Goal: Go to known website: Access a specific website the user already knows

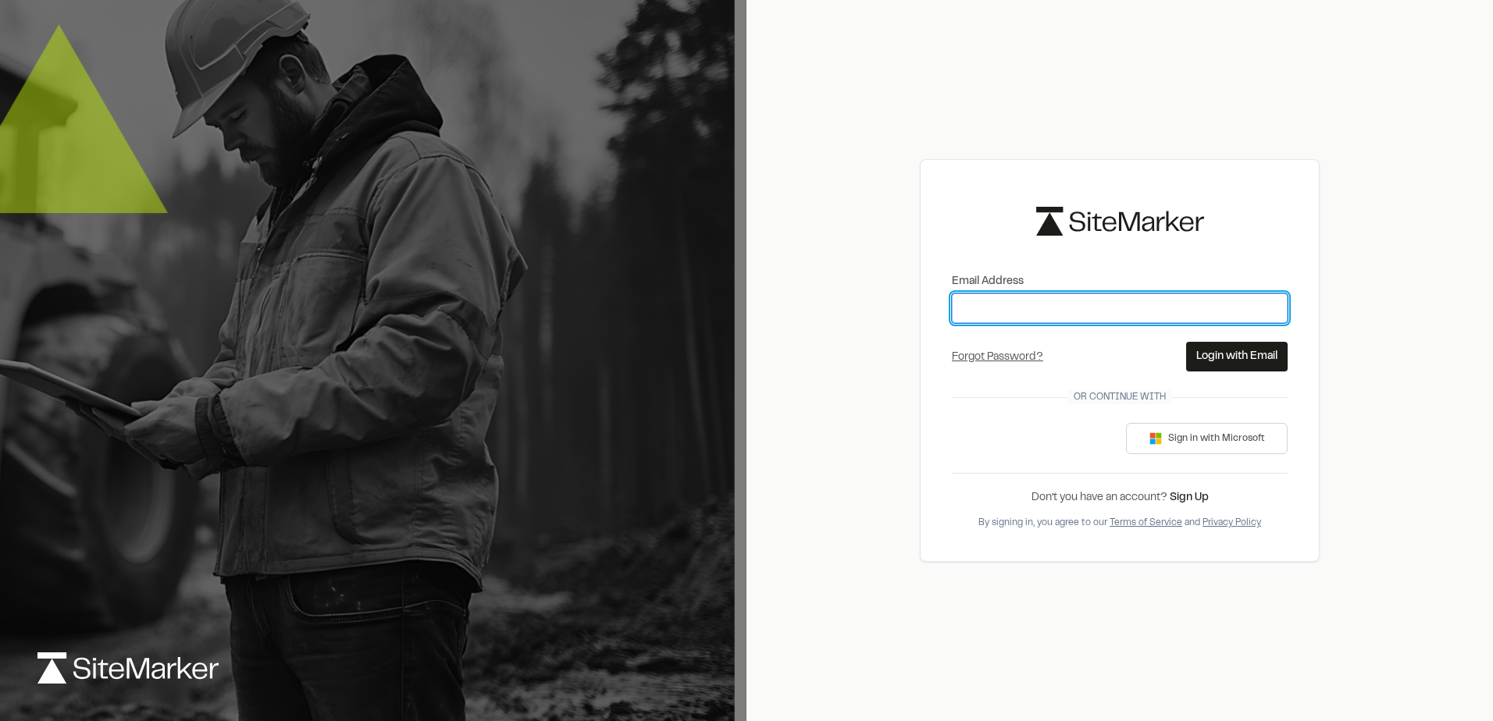
click at [976, 317] on input "Email Address" at bounding box center [1120, 309] width 336 height 30
type input "**********"
click at [1209, 360] on button "Login with Email" at bounding box center [1236, 357] width 101 height 30
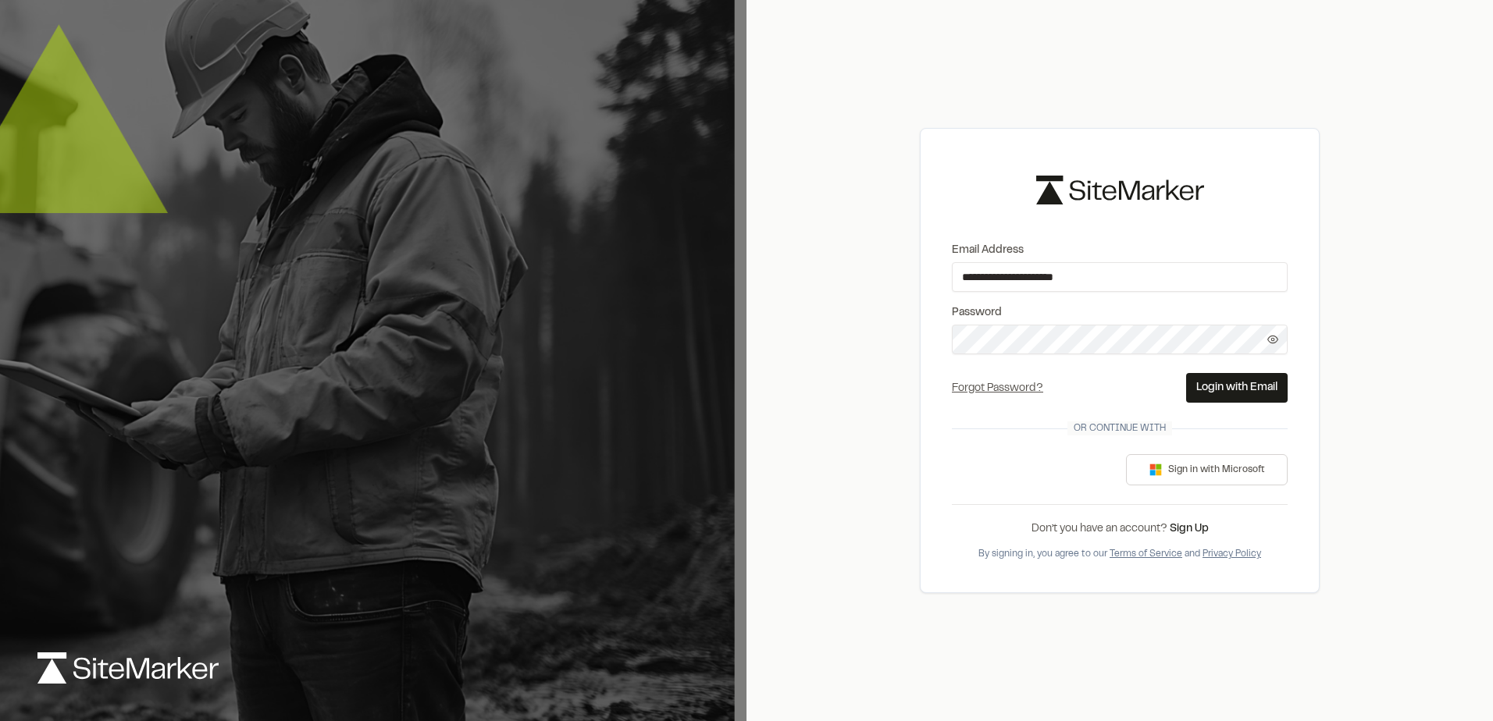
click at [1259, 342] on span at bounding box center [1273, 339] width 30 height 11
click at [1248, 381] on button "Login with Email" at bounding box center [1236, 388] width 101 height 30
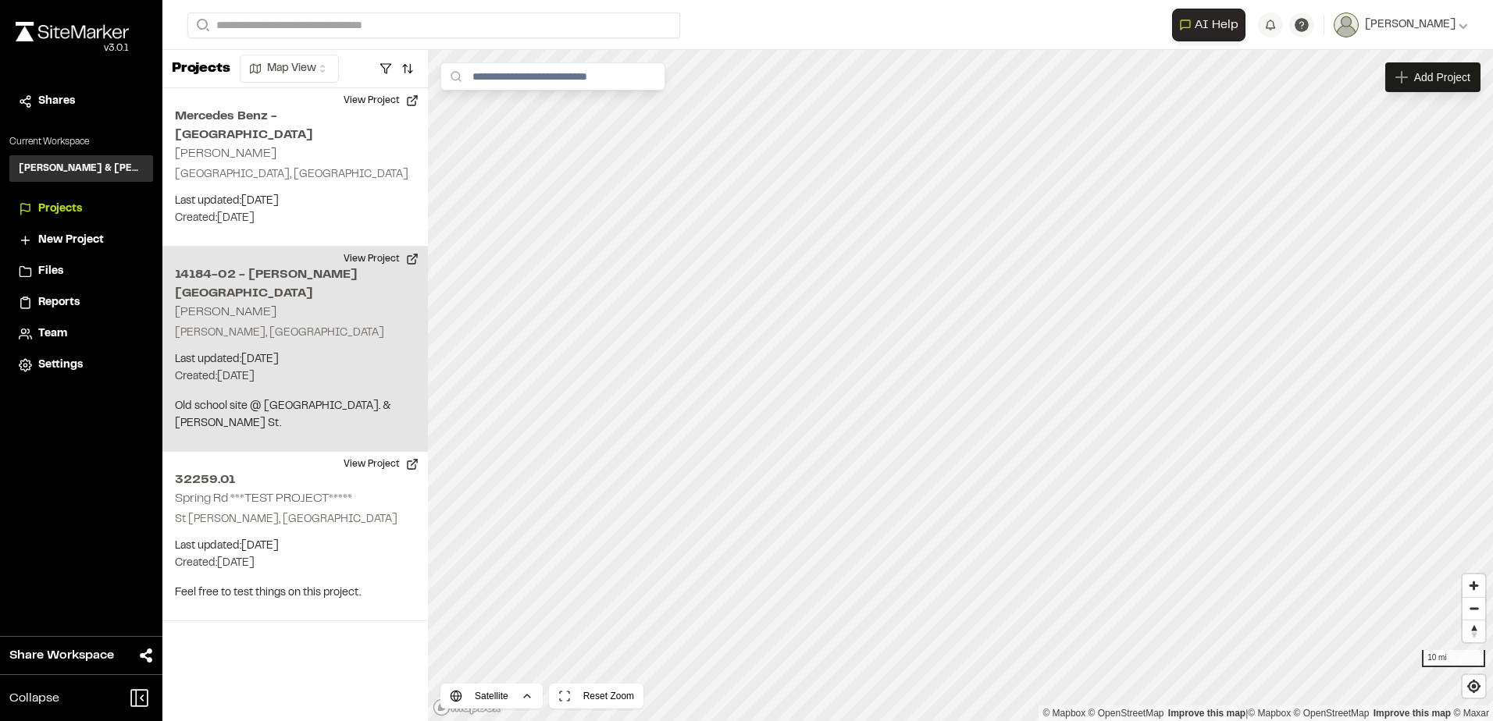
click at [313, 358] on div "14184-02 - [PERSON_NAME] Stormwater Park [PERSON_NAME], [GEOGRAPHIC_DATA] Last …" at bounding box center [294, 349] width 265 height 205
